Goal: Information Seeking & Learning: Learn about a topic

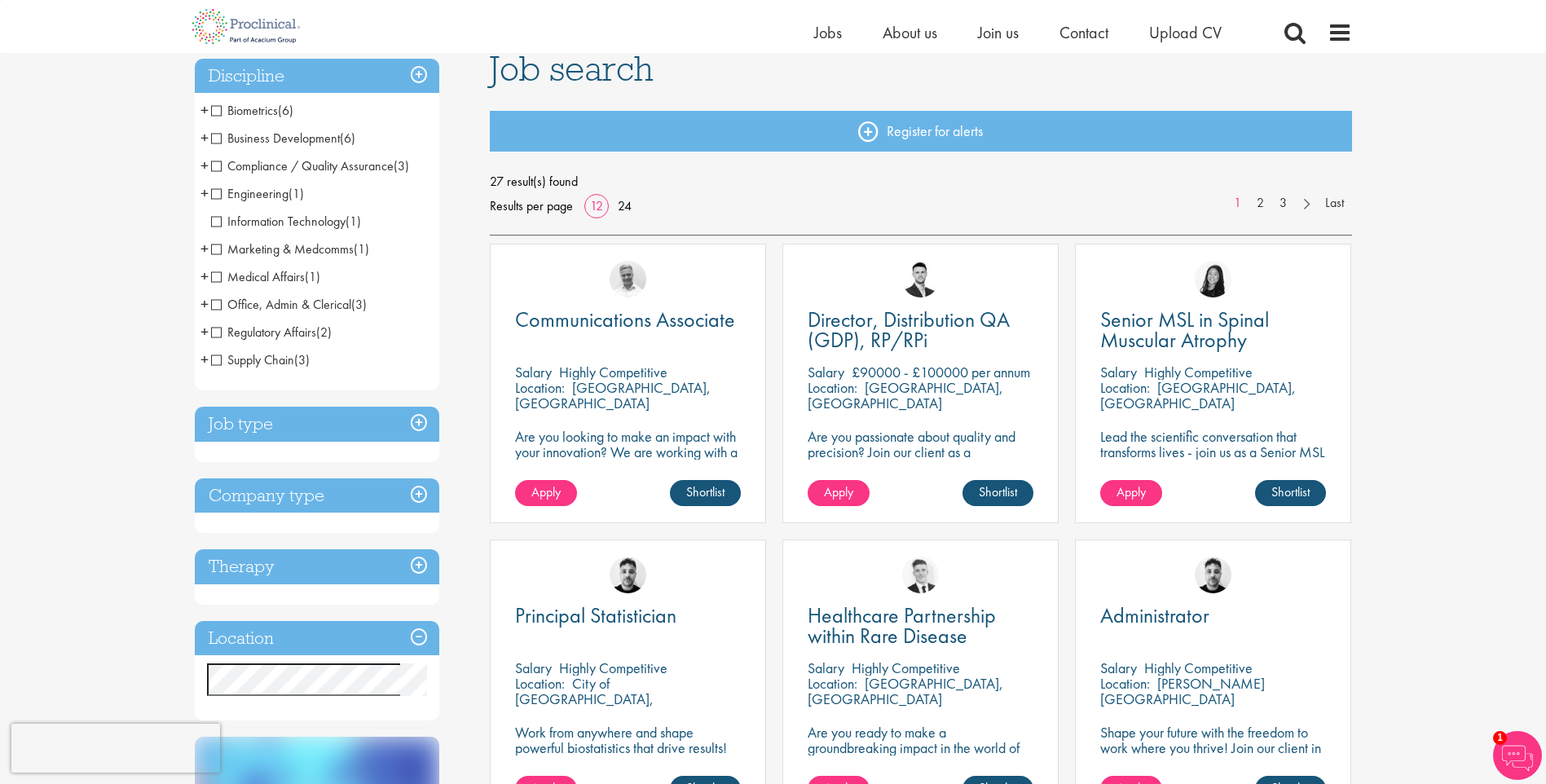
scroll to position [81, 0]
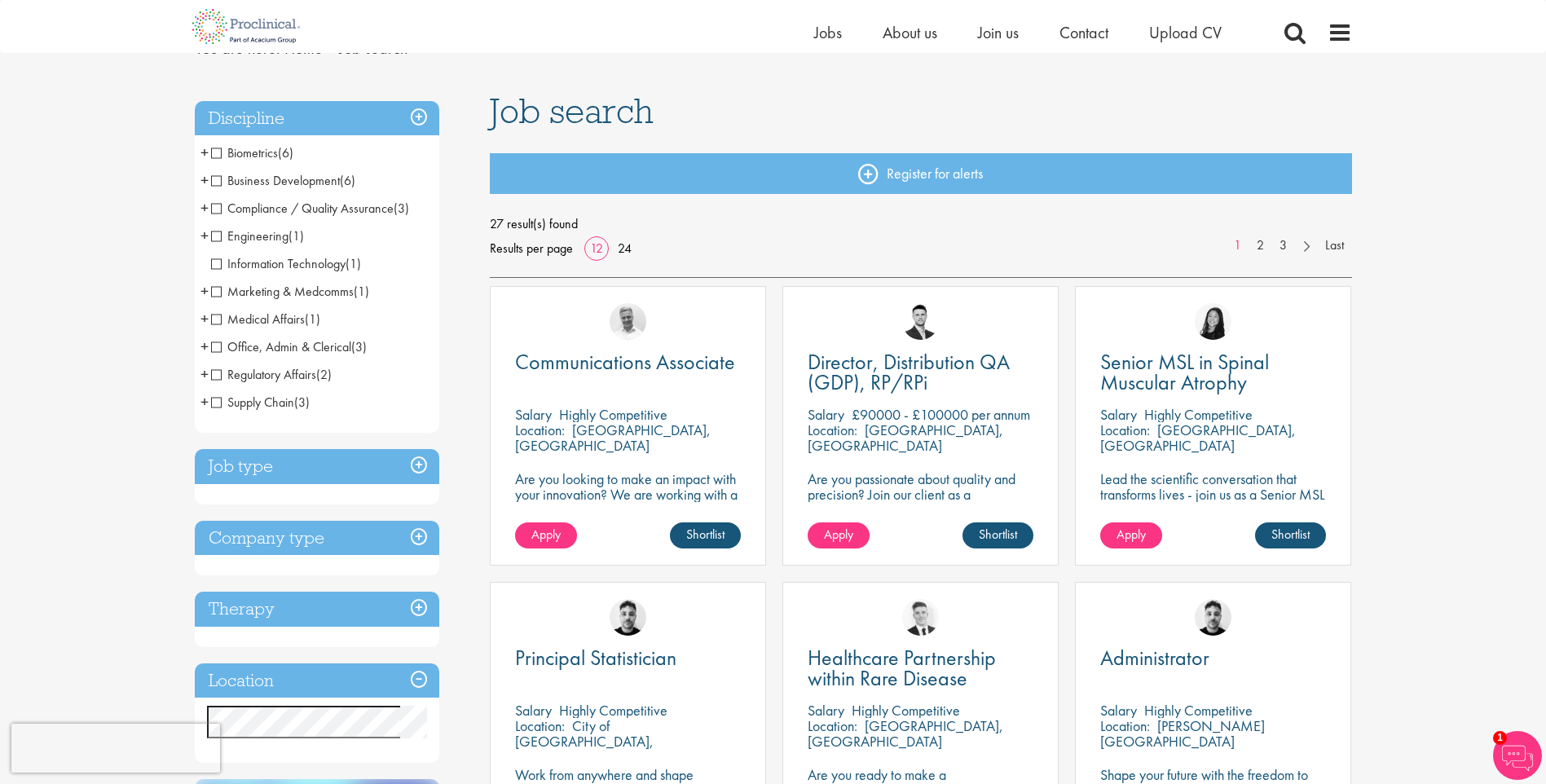
click at [418, 462] on h3 "Job type" at bounding box center [316, 466] width 244 height 35
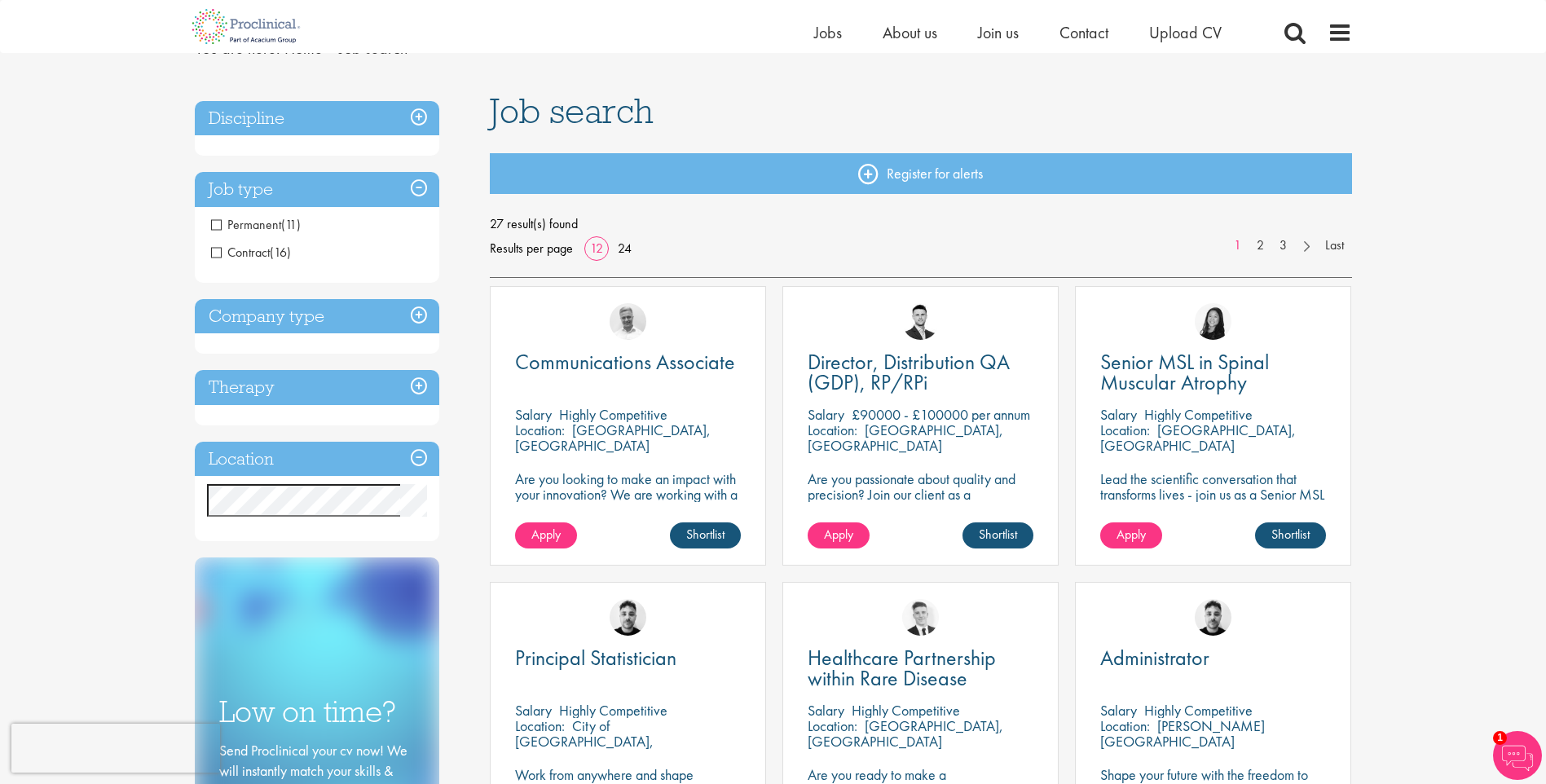
click at [215, 253] on span "Contract" at bounding box center [240, 252] width 58 height 17
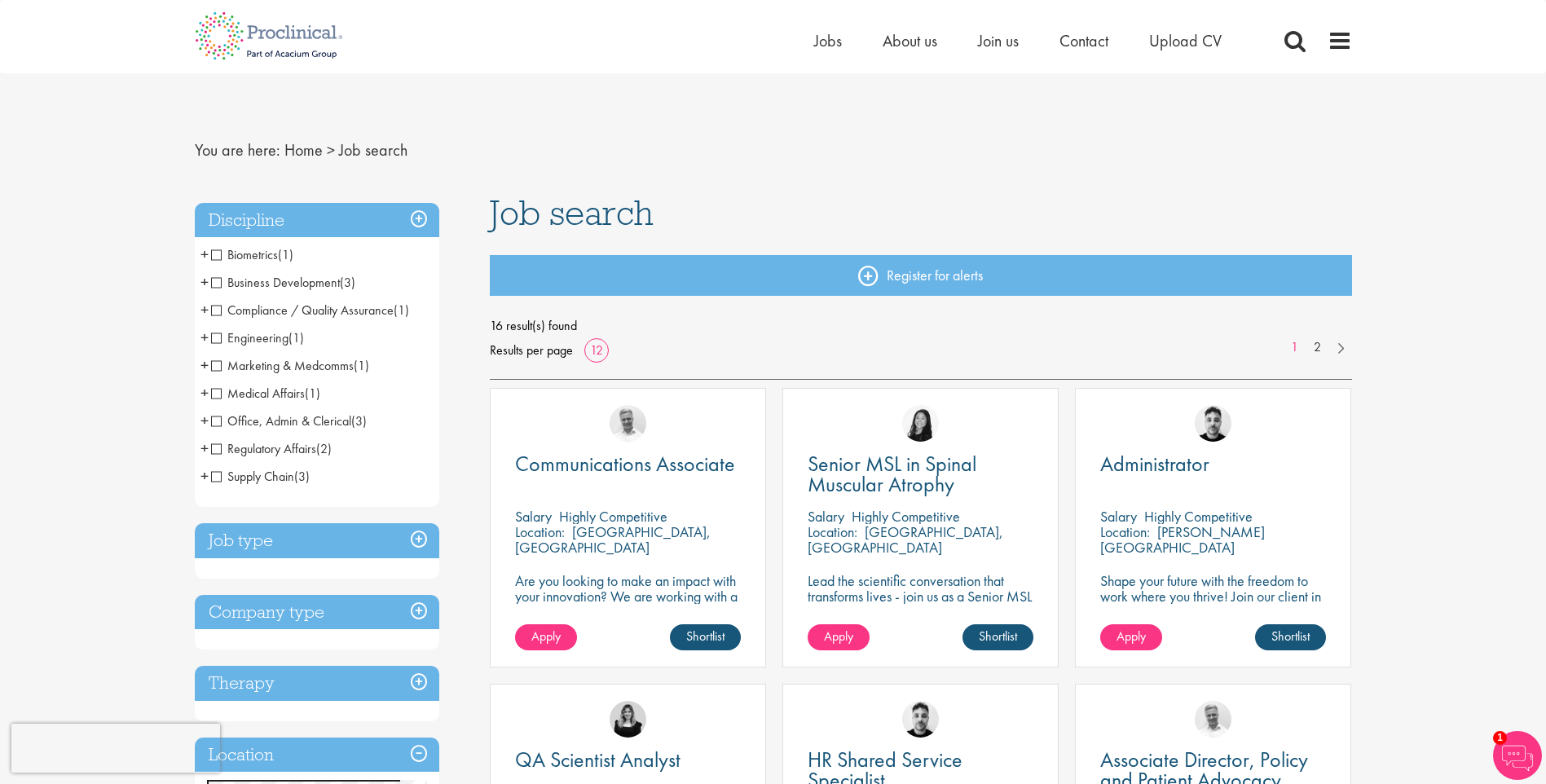
click at [202, 278] on span "+" at bounding box center [205, 282] width 8 height 25
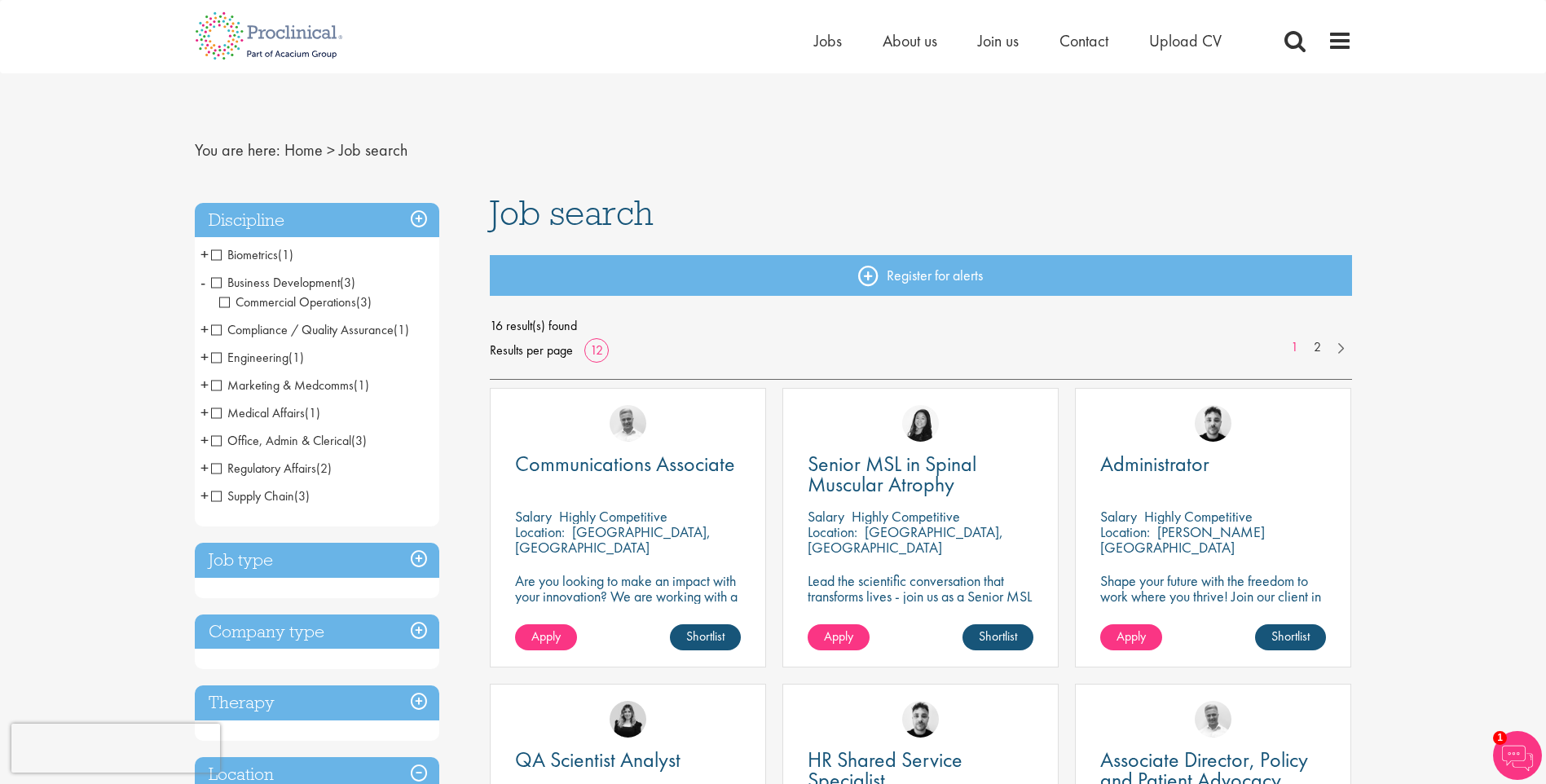
click at [195, 333] on li "Compliance / Quality Assurance (1) - + Good Laboratory Practice (GLP) (1)" at bounding box center [316, 330] width 244 height 28
click at [203, 328] on span "+" at bounding box center [205, 329] width 8 height 25
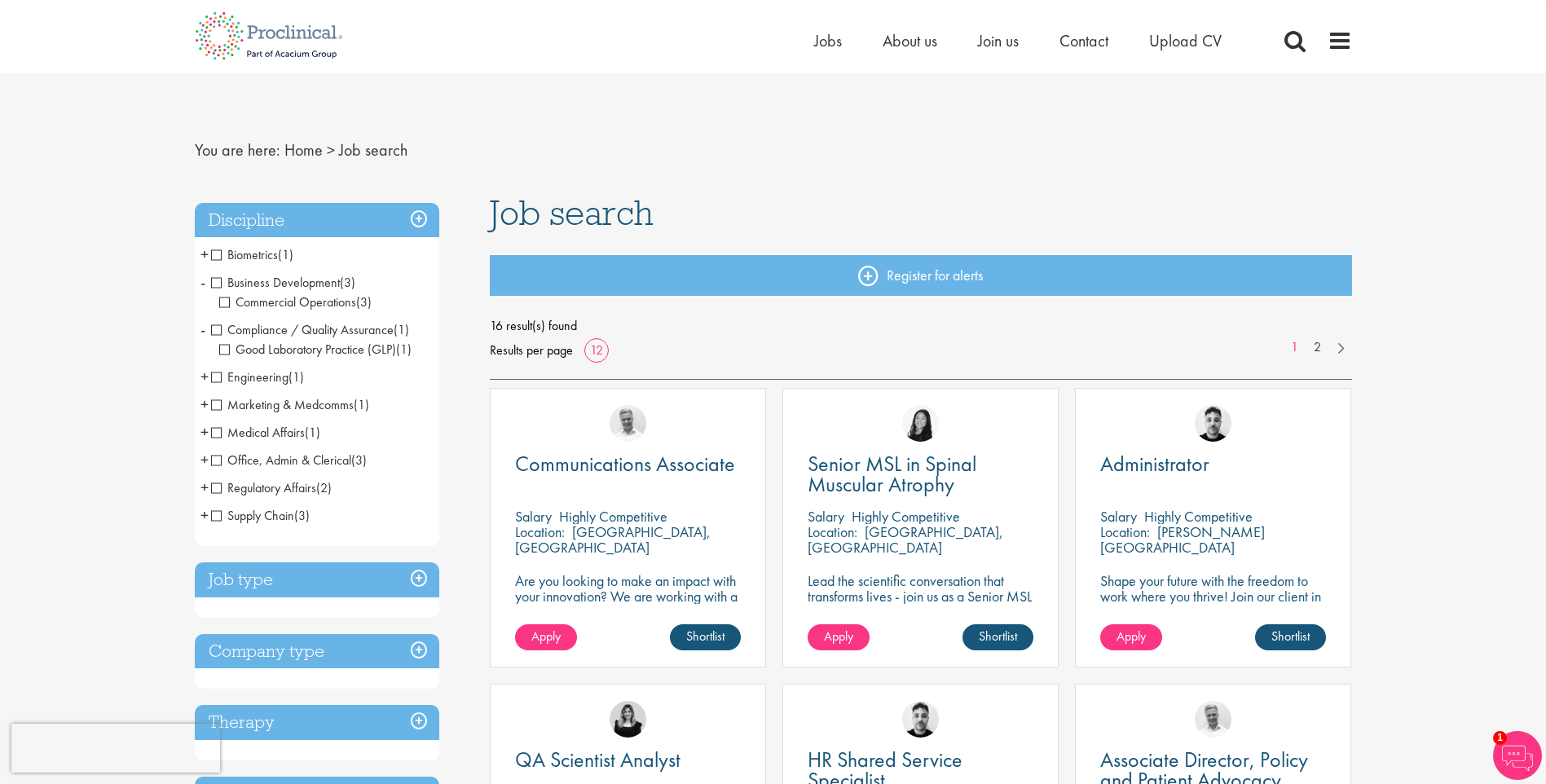
click at [200, 403] on span "+" at bounding box center [205, 403] width 8 height 25
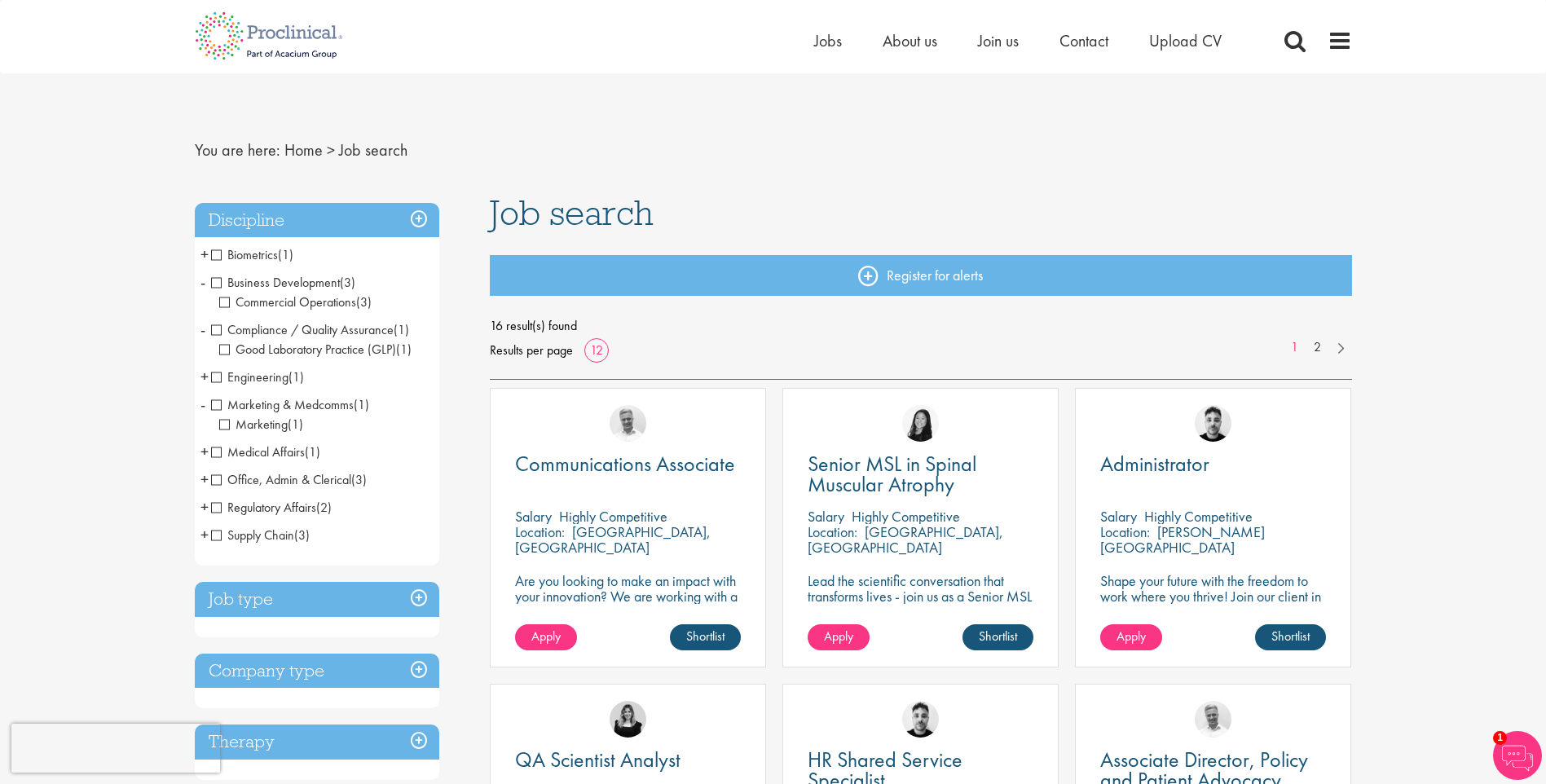
click at [205, 448] on span "+" at bounding box center [205, 451] width 8 height 25
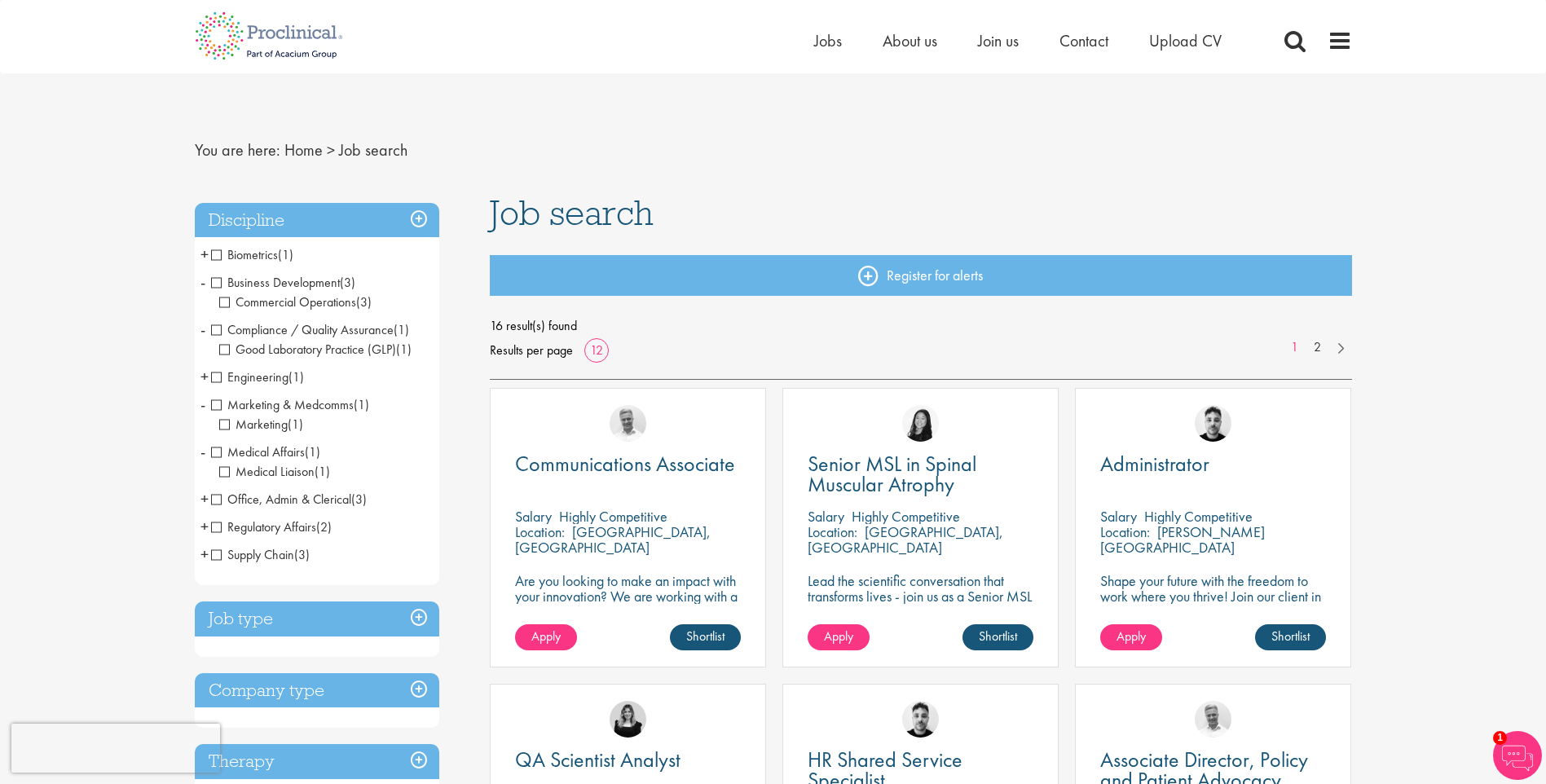
click at [202, 526] on span "+" at bounding box center [205, 526] width 8 height 25
